Goal: Information Seeking & Learning: Learn about a topic

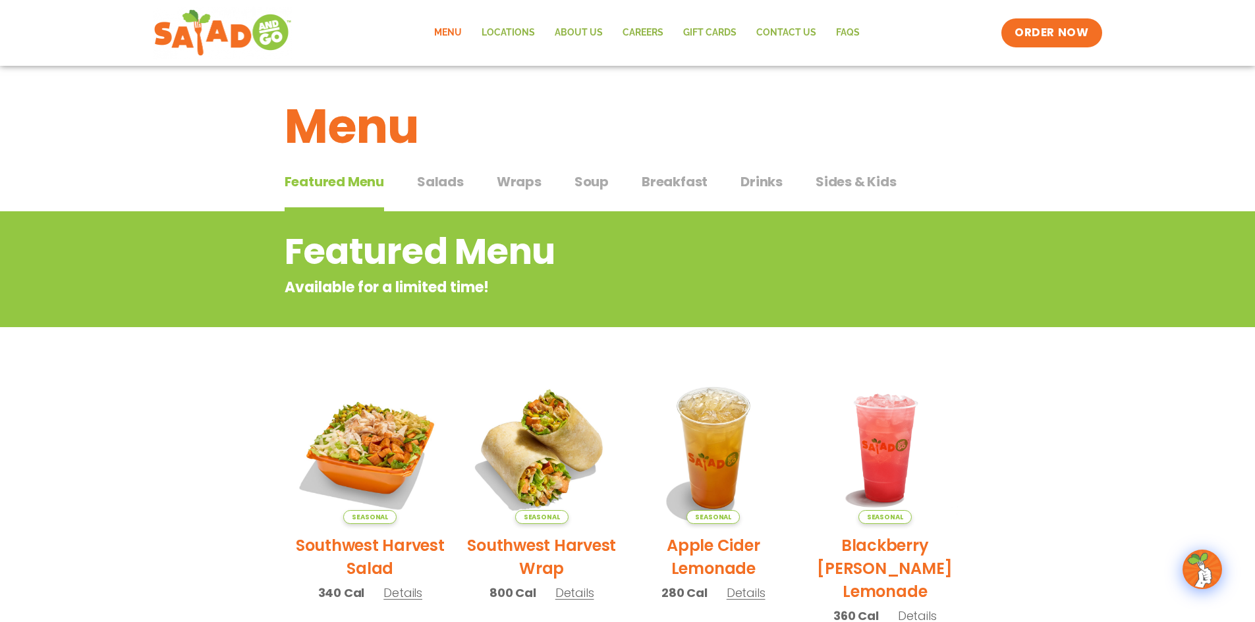
click at [442, 187] on span "Salads" at bounding box center [440, 182] width 47 height 20
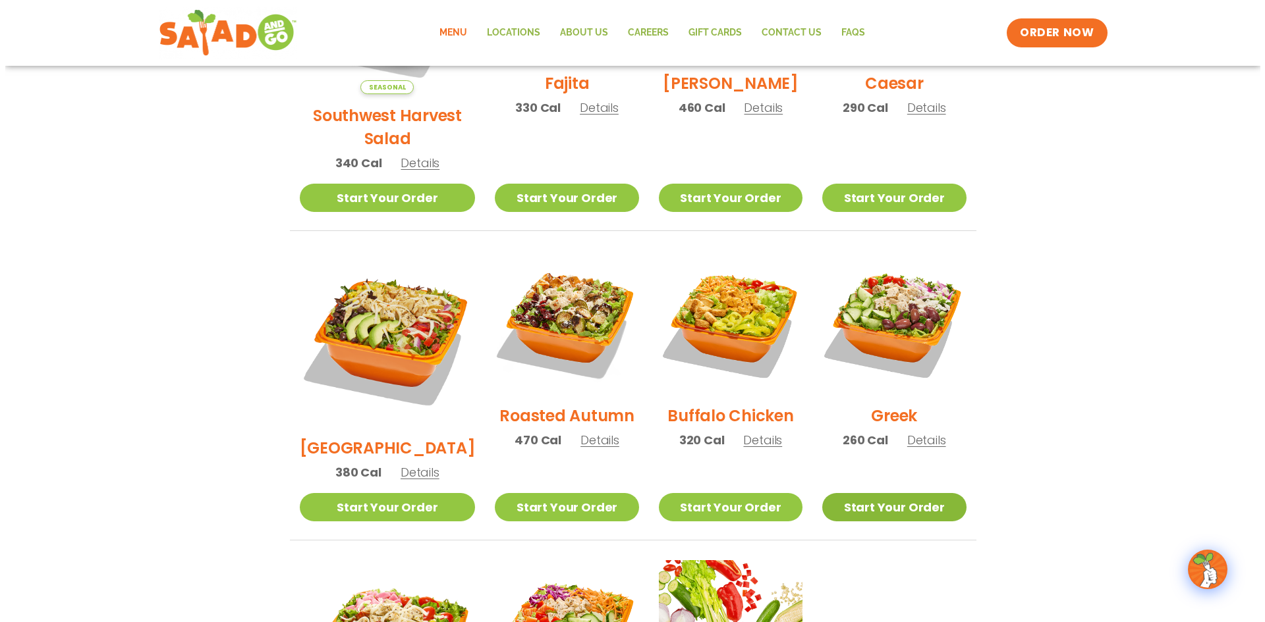
scroll to position [527, 0]
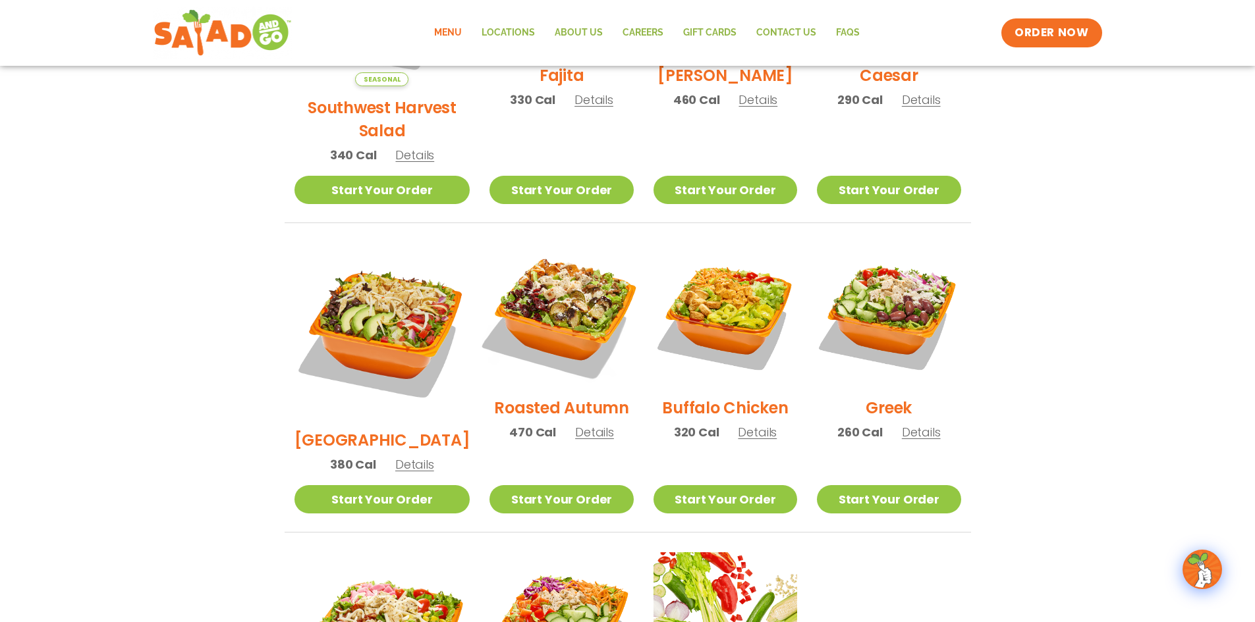
click at [553, 317] on img at bounding box center [561, 315] width 169 height 169
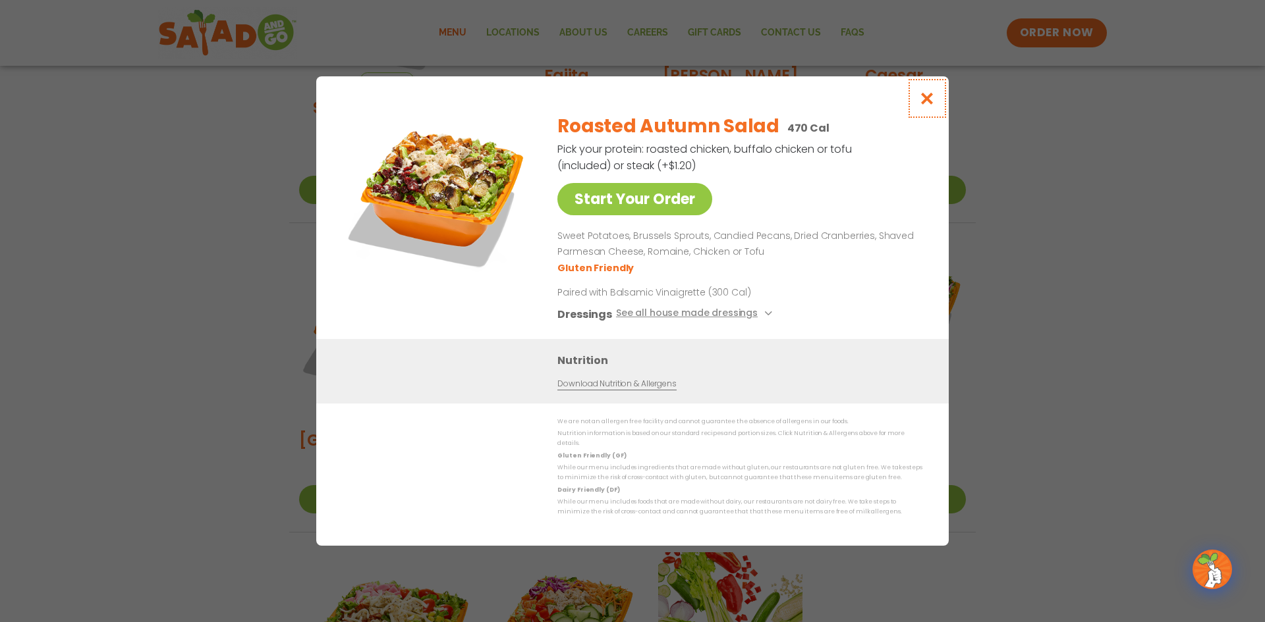
click at [927, 104] on icon "Close modal" at bounding box center [927, 99] width 16 height 14
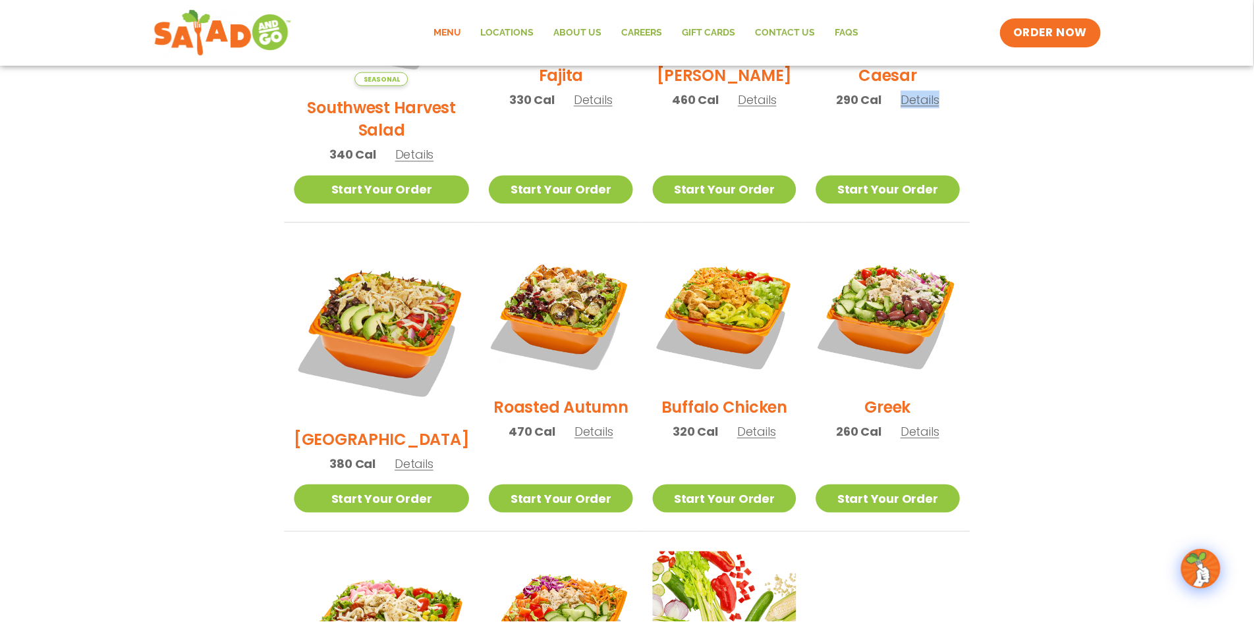
click at [927, 104] on span "Details" at bounding box center [921, 100] width 39 height 16
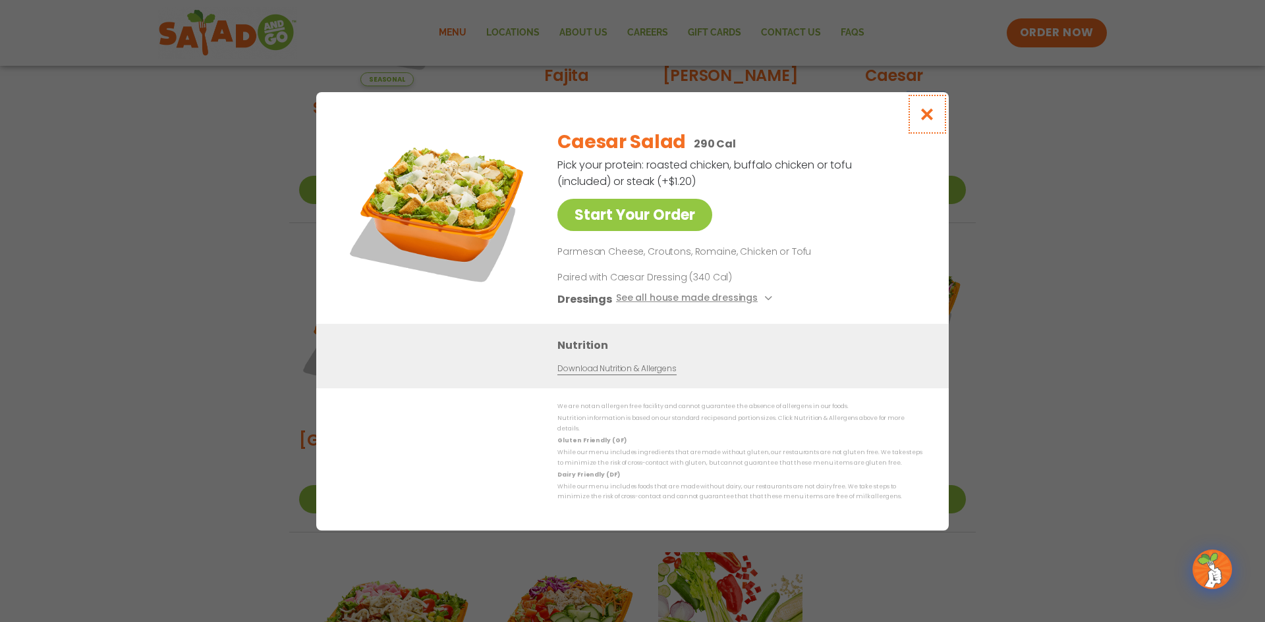
click at [925, 121] on icon "Close modal" at bounding box center [927, 114] width 16 height 14
click at [925, 121] on div "Caesar 290 Cal Details" at bounding box center [894, 15] width 144 height 210
click at [929, 119] on icon "Close modal" at bounding box center [927, 114] width 16 height 14
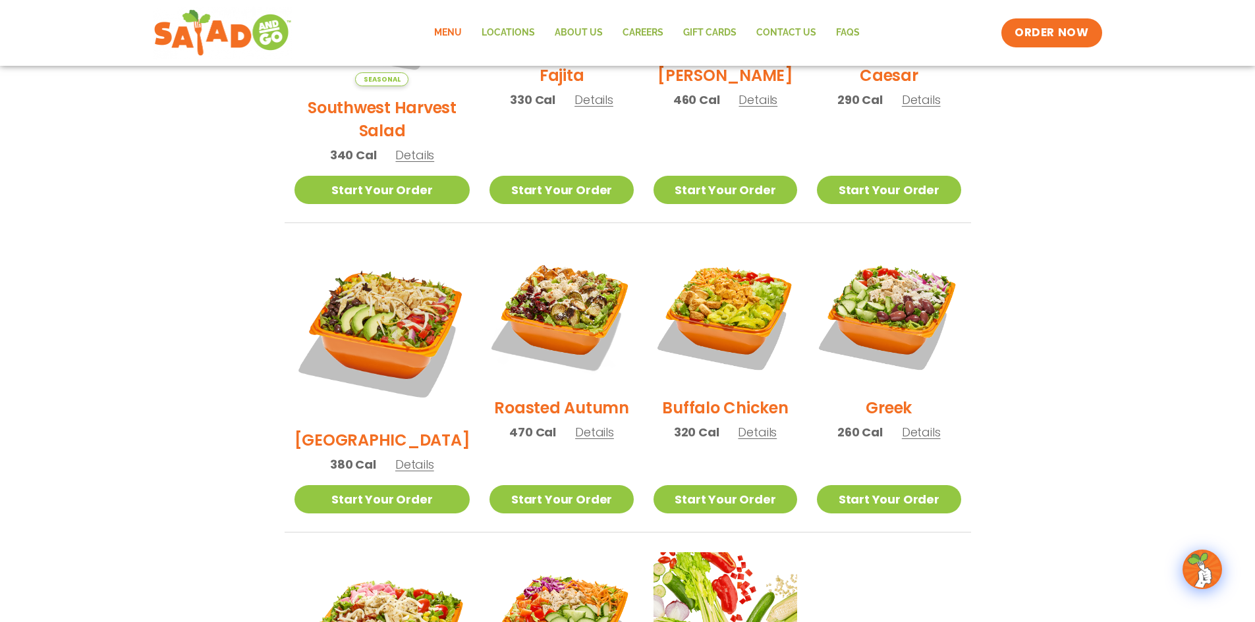
click at [1059, 329] on section "Salads Our house-made dressings make our huge portions even more delicious. Goo…" at bounding box center [627, 264] width 1255 height 1158
click at [538, 302] on img at bounding box center [561, 315] width 144 height 144
click at [0, 0] on div "Start Your Order Roasted Autumn Salad 470 Cal Pick your protein: roasted chicke…" at bounding box center [0, 0] width 0 height 0
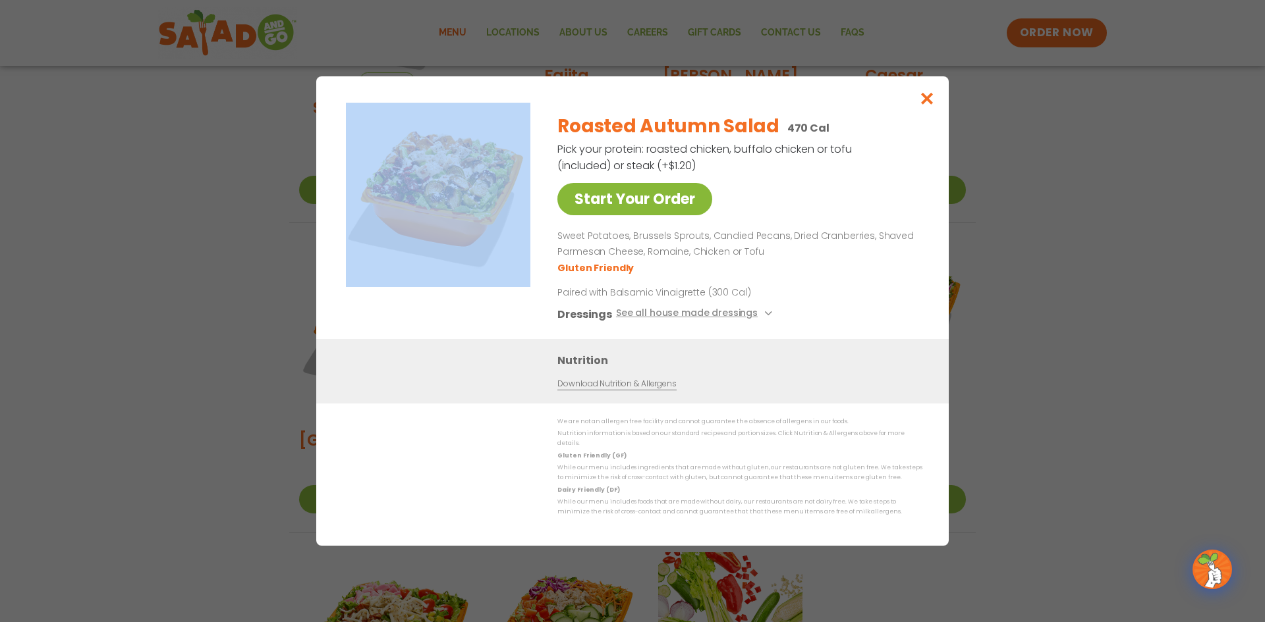
click at [628, 205] on link "Start Your Order" at bounding box center [634, 199] width 155 height 32
